Goal: Communication & Community: Participate in discussion

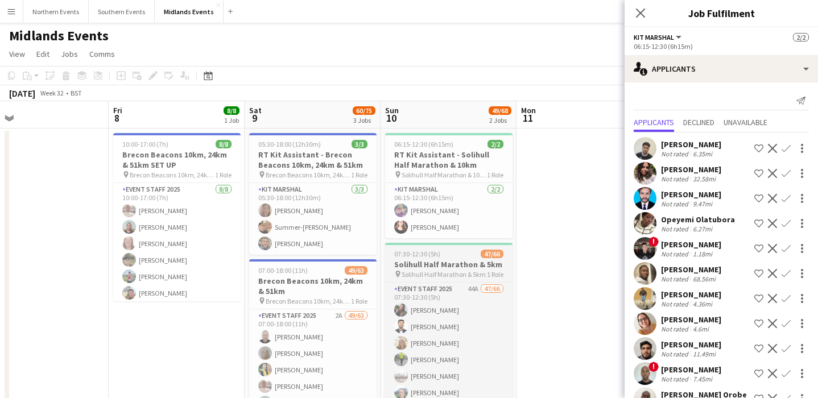
scroll to position [0, 333]
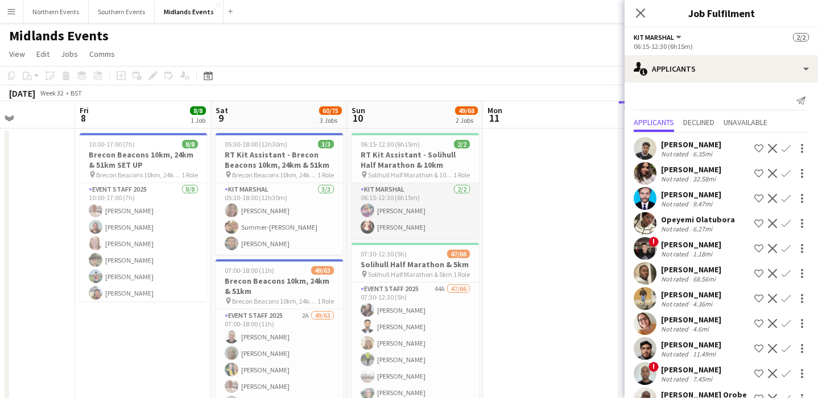
click at [400, 202] on app-card-role "Kit Marshal [DATE] 06:15-12:30 (6h15m) [PERSON_NAME] [PERSON_NAME]" at bounding box center [414, 210] width 127 height 55
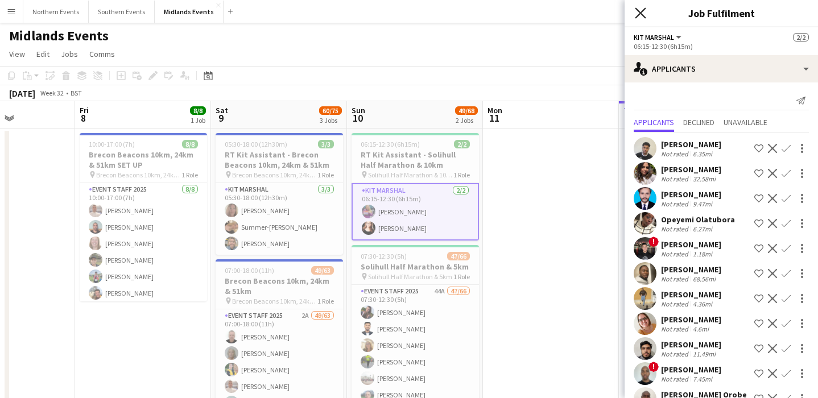
click at [644, 13] on icon "Close pop-in" at bounding box center [639, 12] width 11 height 11
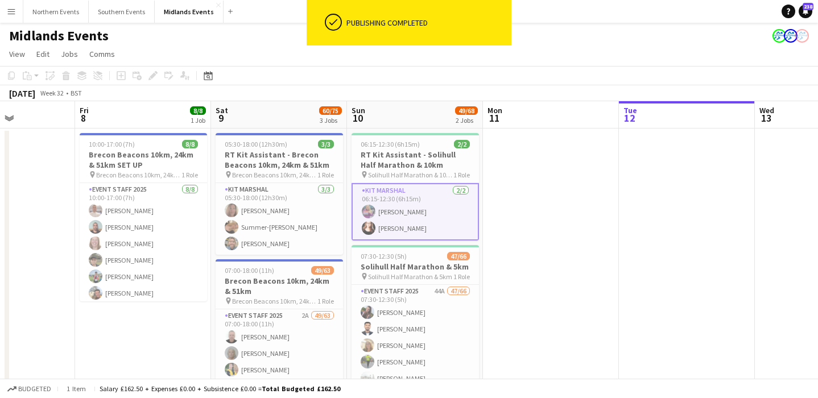
click at [556, 186] on app-date-cell at bounding box center [551, 376] width 136 height 496
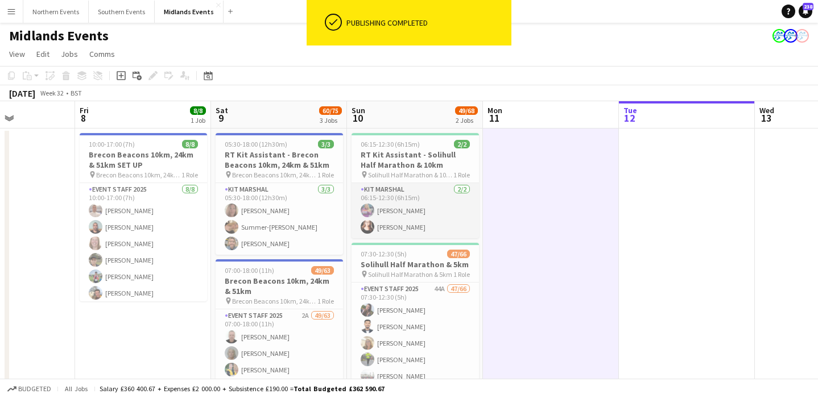
click at [439, 234] on app-card-role "Kit Marshal [DATE] 06:15-12:30 (6h15m) [PERSON_NAME] [PERSON_NAME]" at bounding box center [414, 210] width 127 height 55
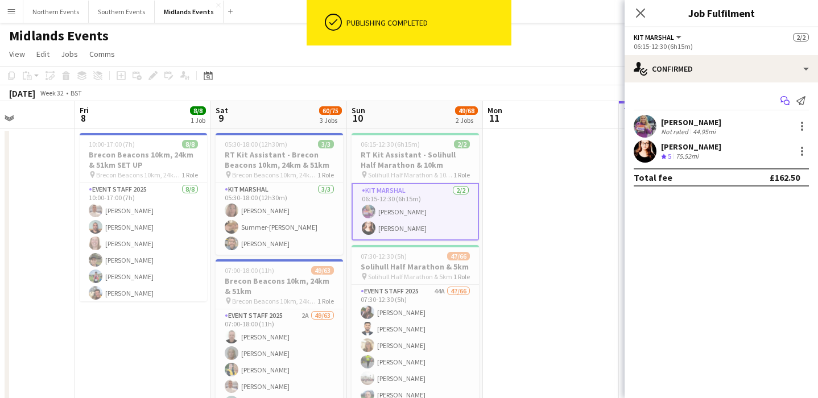
click at [785, 101] on icon "Start chat" at bounding box center [784, 100] width 9 height 9
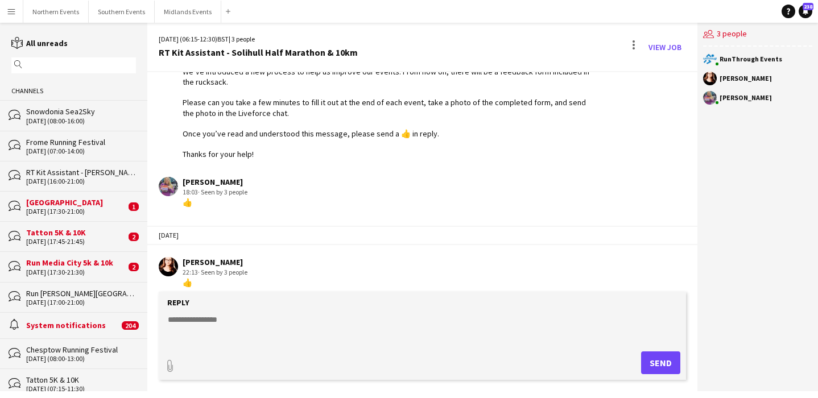
scroll to position [789, 0]
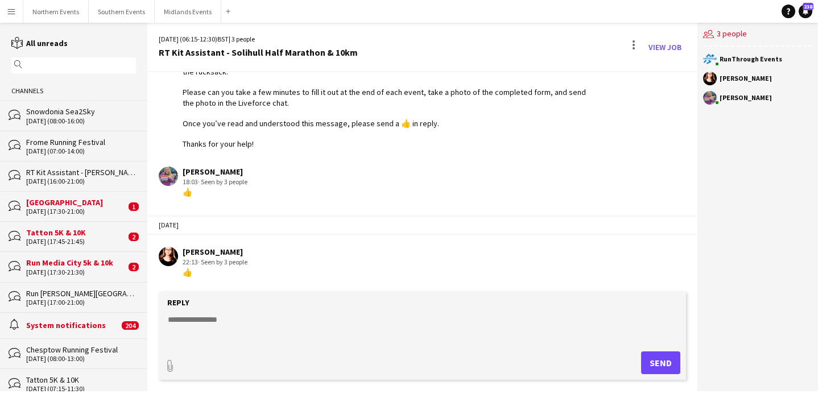
click at [199, 325] on textarea at bounding box center [425, 329] width 516 height 30
type textarea "**********"
click at [654, 370] on button "Send" at bounding box center [660, 362] width 39 height 23
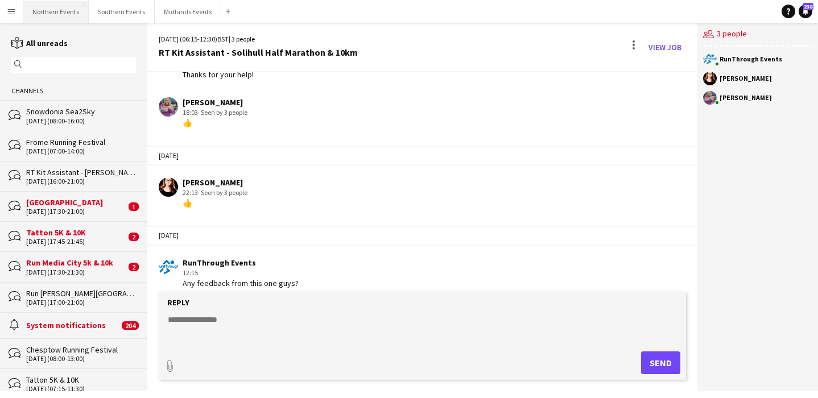
click at [46, 14] on button "Northern Events Close" at bounding box center [55, 12] width 65 height 22
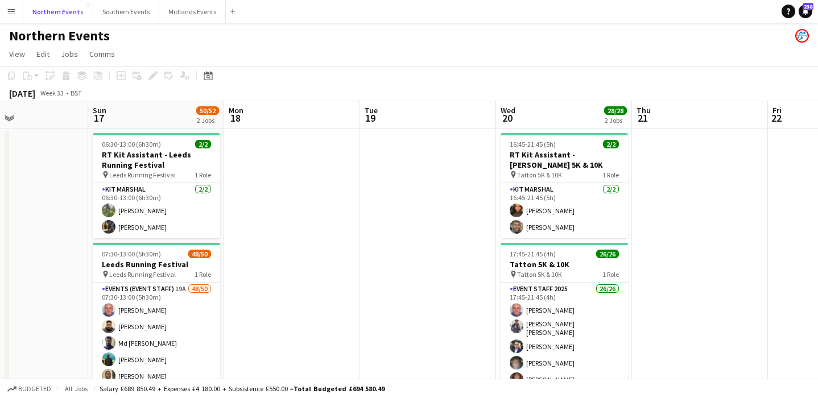
scroll to position [0, 300]
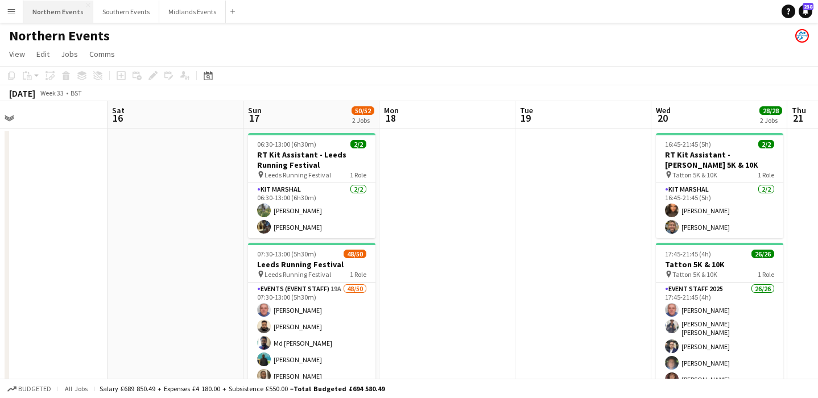
click at [54, 18] on button "Northern Events Close" at bounding box center [58, 12] width 70 height 22
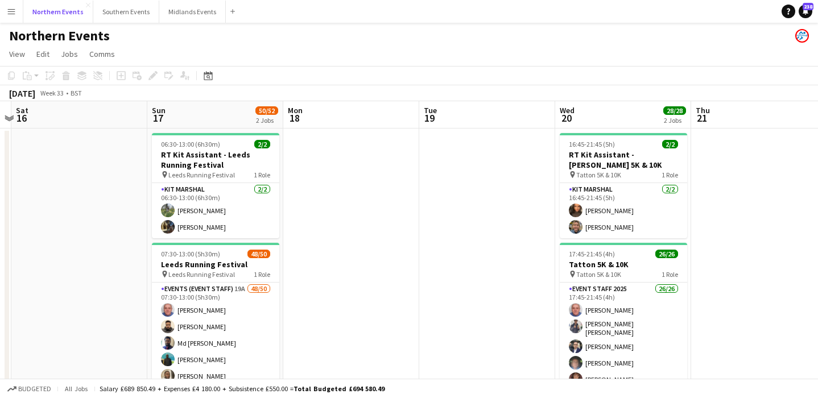
scroll to position [0, 399]
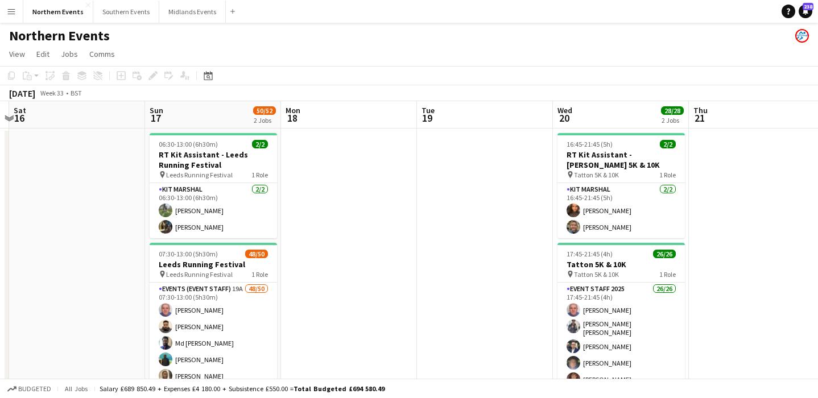
click at [11, 15] on app-icon "Menu" at bounding box center [11, 11] width 9 height 9
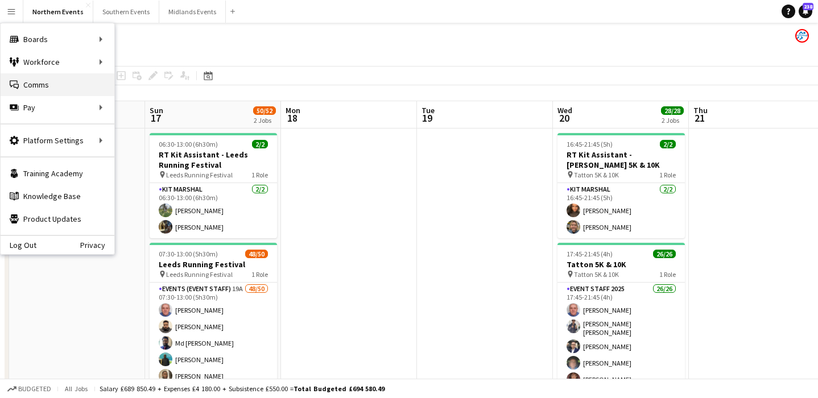
click at [39, 84] on link "Comms Comms" at bounding box center [58, 84] width 114 height 23
